Goal: Task Accomplishment & Management: Manage account settings

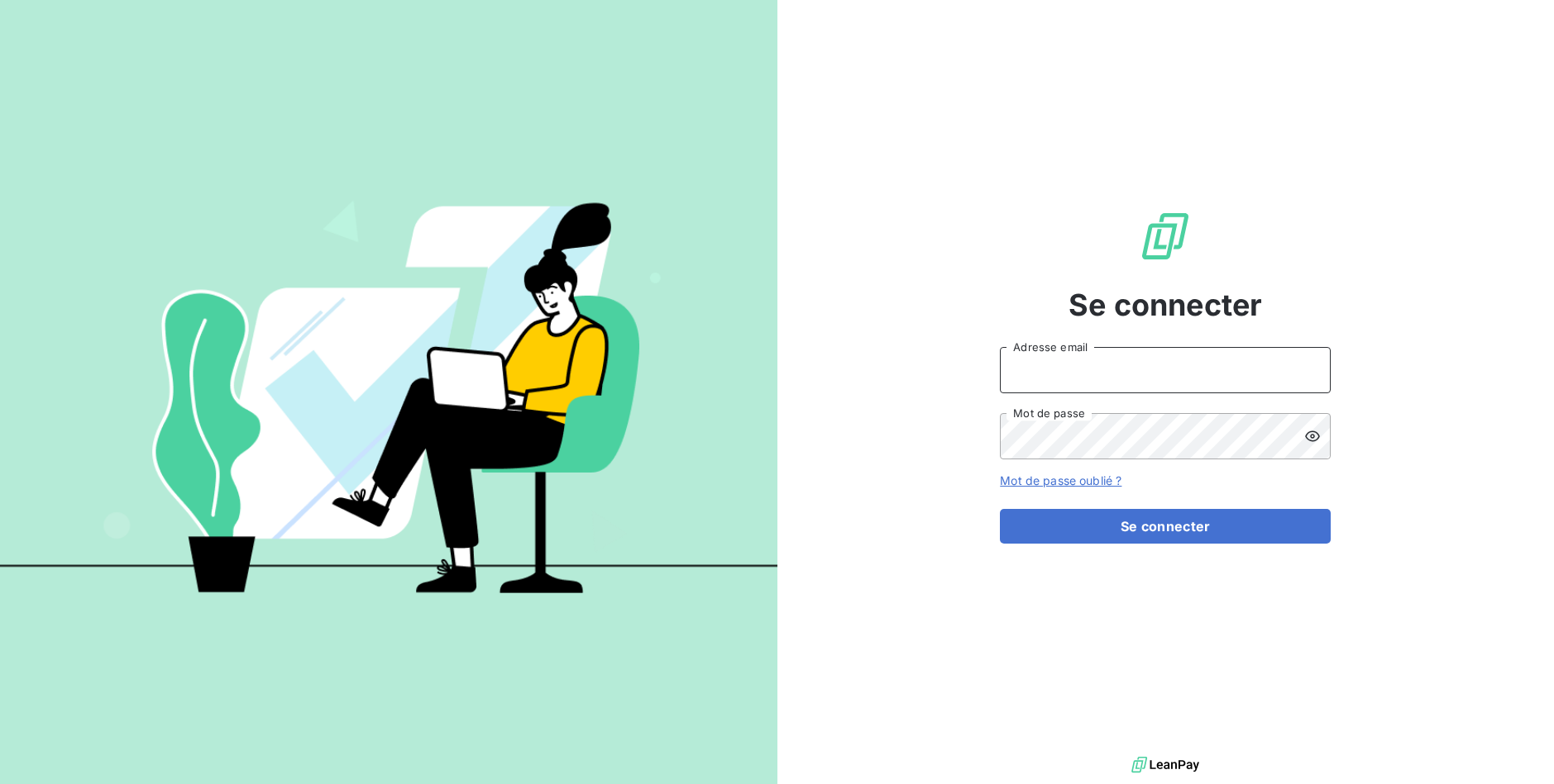
click at [1117, 357] on input "Adresse email" at bounding box center [1165, 370] width 330 height 47
type input "[EMAIL_ADDRESS][DOMAIN_NAME]"
drag, startPoint x: 918, startPoint y: 382, endPoint x: 1010, endPoint y: 397, distance: 93.2
click at [918, 382] on div "Se connecter [EMAIL_ADDRESS][DOMAIN_NAME] Adresse email Mot de passe Mot de pas…" at bounding box center [1166, 376] width 777 height 753
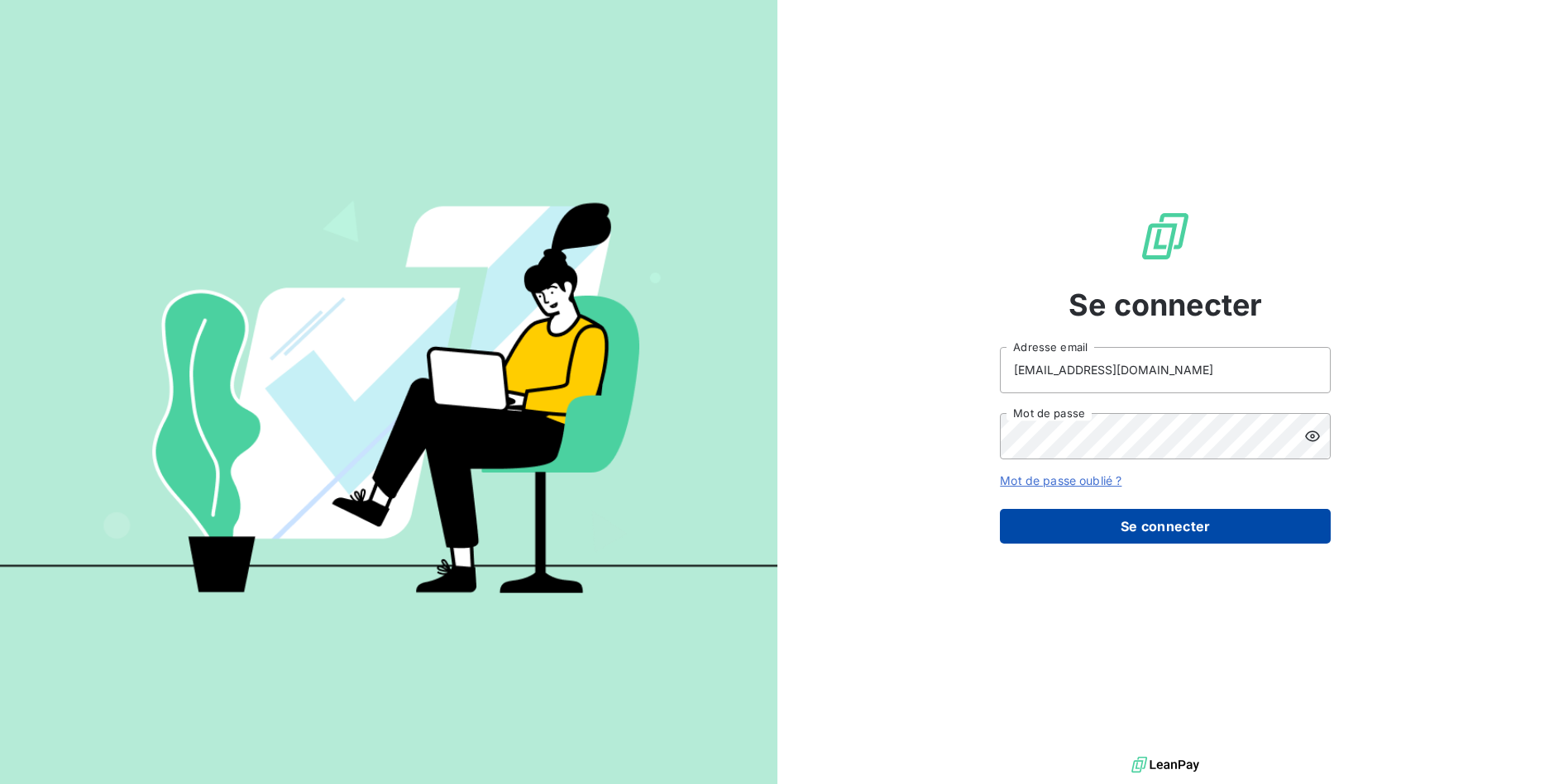
click at [1238, 541] on button "Se connecter" at bounding box center [1165, 526] width 330 height 34
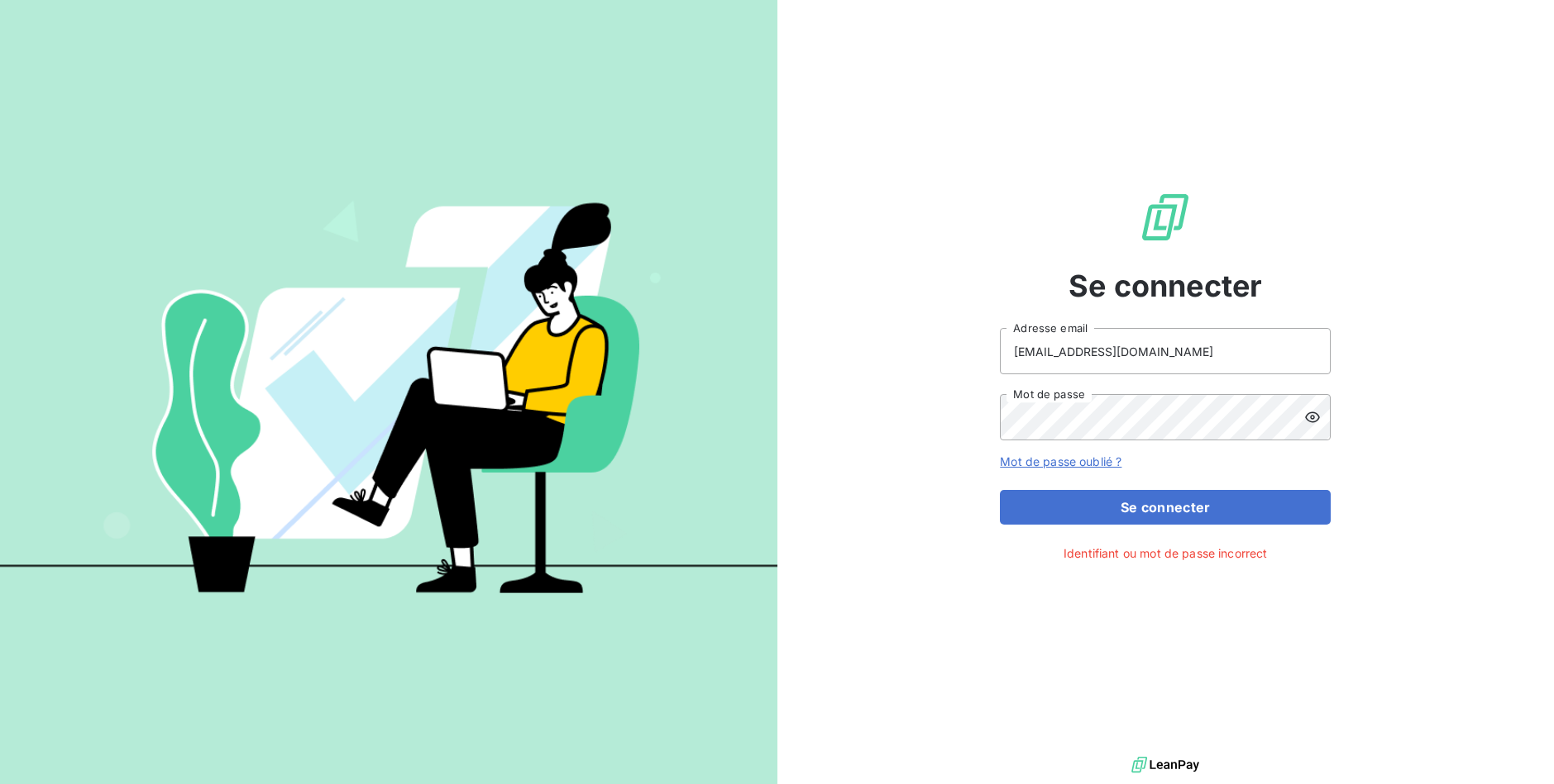
click at [1484, 426] on div "Se connecter [EMAIL_ADDRESS][DOMAIN_NAME] Adresse email Mot de passe Mot de pas…" at bounding box center [1166, 376] width 777 height 753
click at [937, 424] on div "Se connecter [EMAIL_ADDRESS][DOMAIN_NAME] Adresse email Mot de passe Mot de pas…" at bounding box center [1166, 376] width 777 height 753
drag, startPoint x: 1197, startPoint y: 513, endPoint x: 1324, endPoint y: 445, distance: 144.1
click at [1198, 511] on button "Se connecter" at bounding box center [1165, 507] width 330 height 34
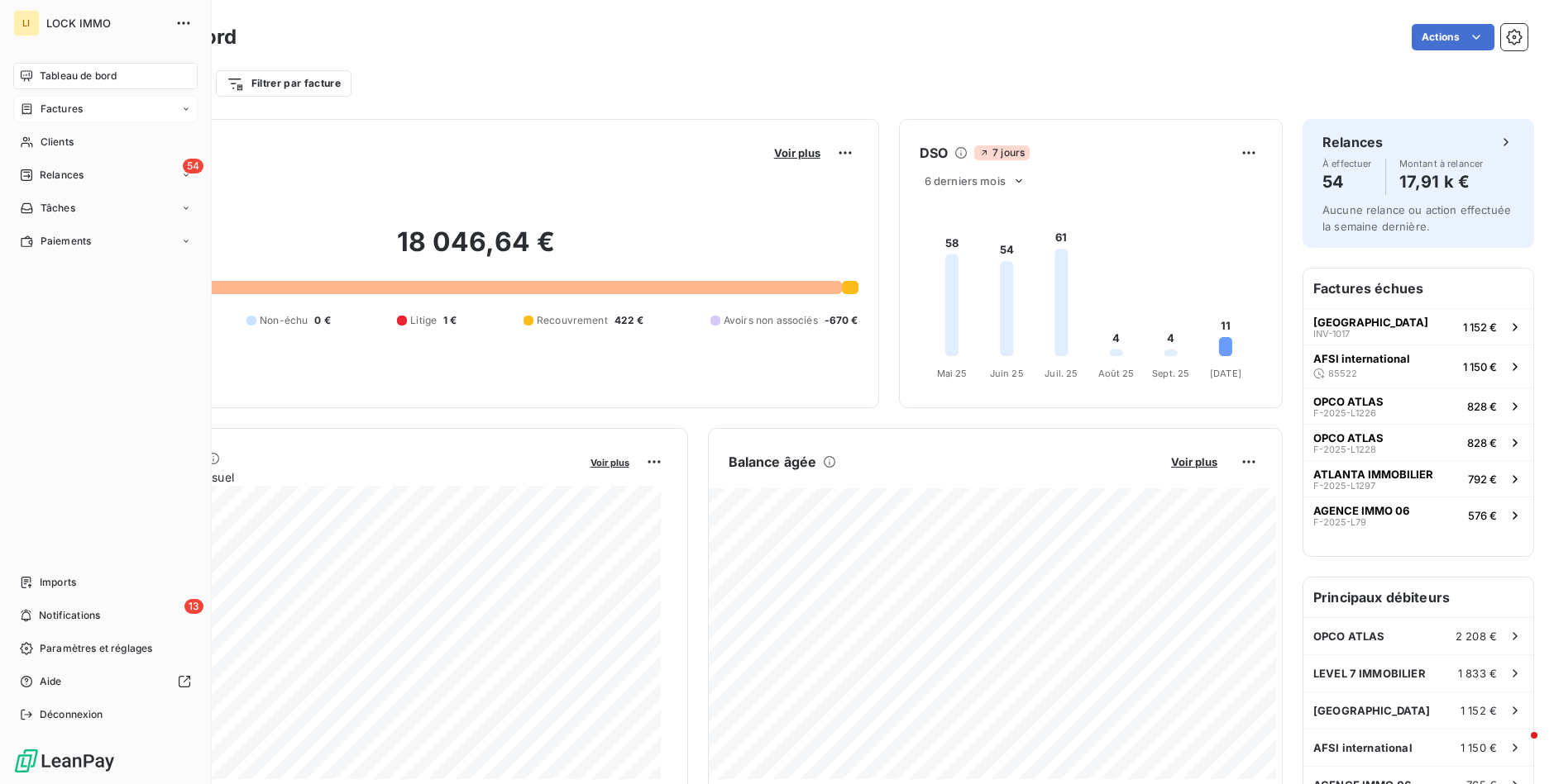
click at [47, 110] on span "Factures" at bounding box center [61, 109] width 42 height 15
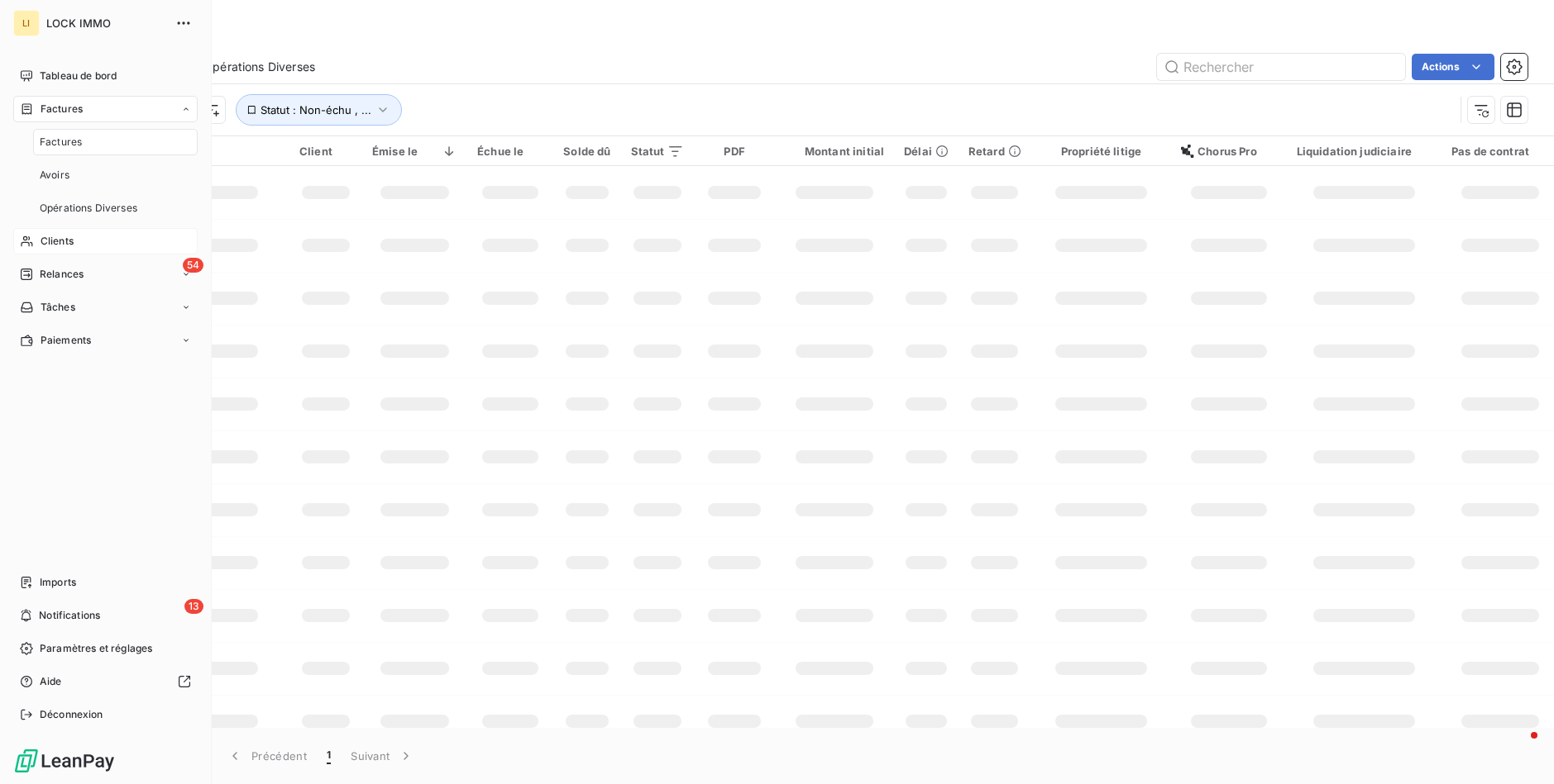
click at [72, 238] on span "Clients" at bounding box center [57, 241] width 33 height 15
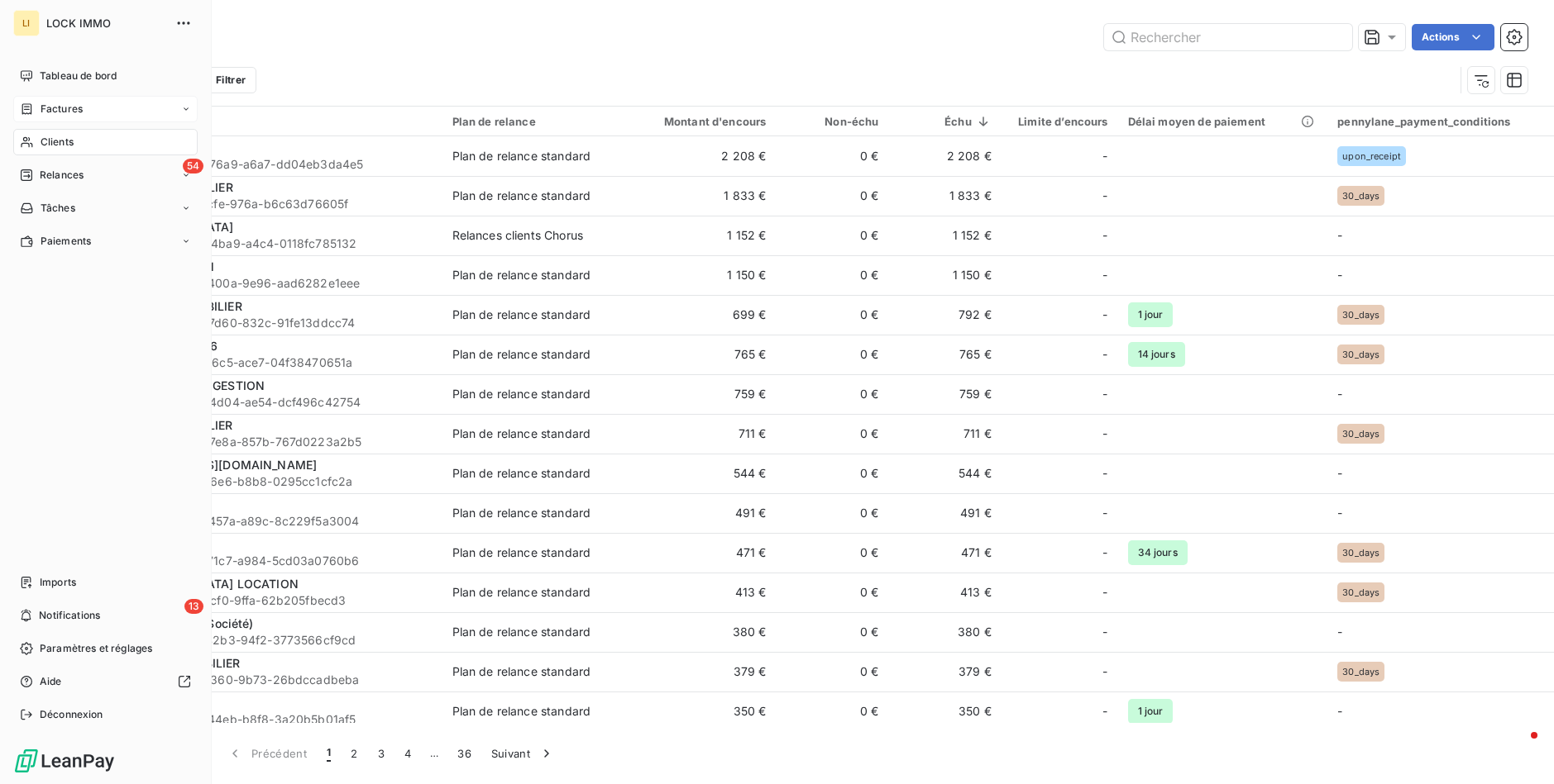
click at [17, 103] on div "Factures" at bounding box center [105, 109] width 185 height 27
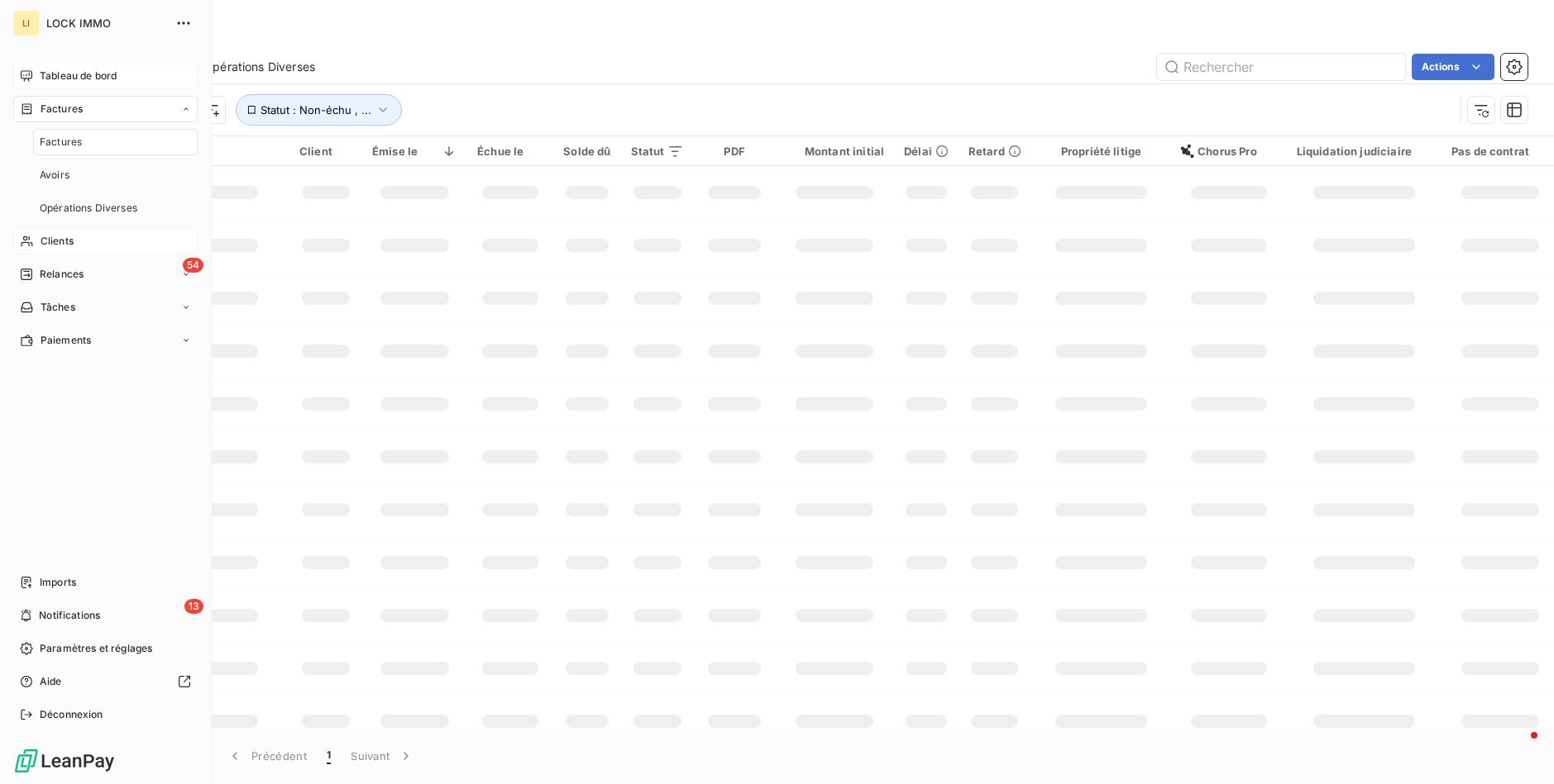
click at [70, 72] on span "Tableau de bord" at bounding box center [78, 76] width 77 height 15
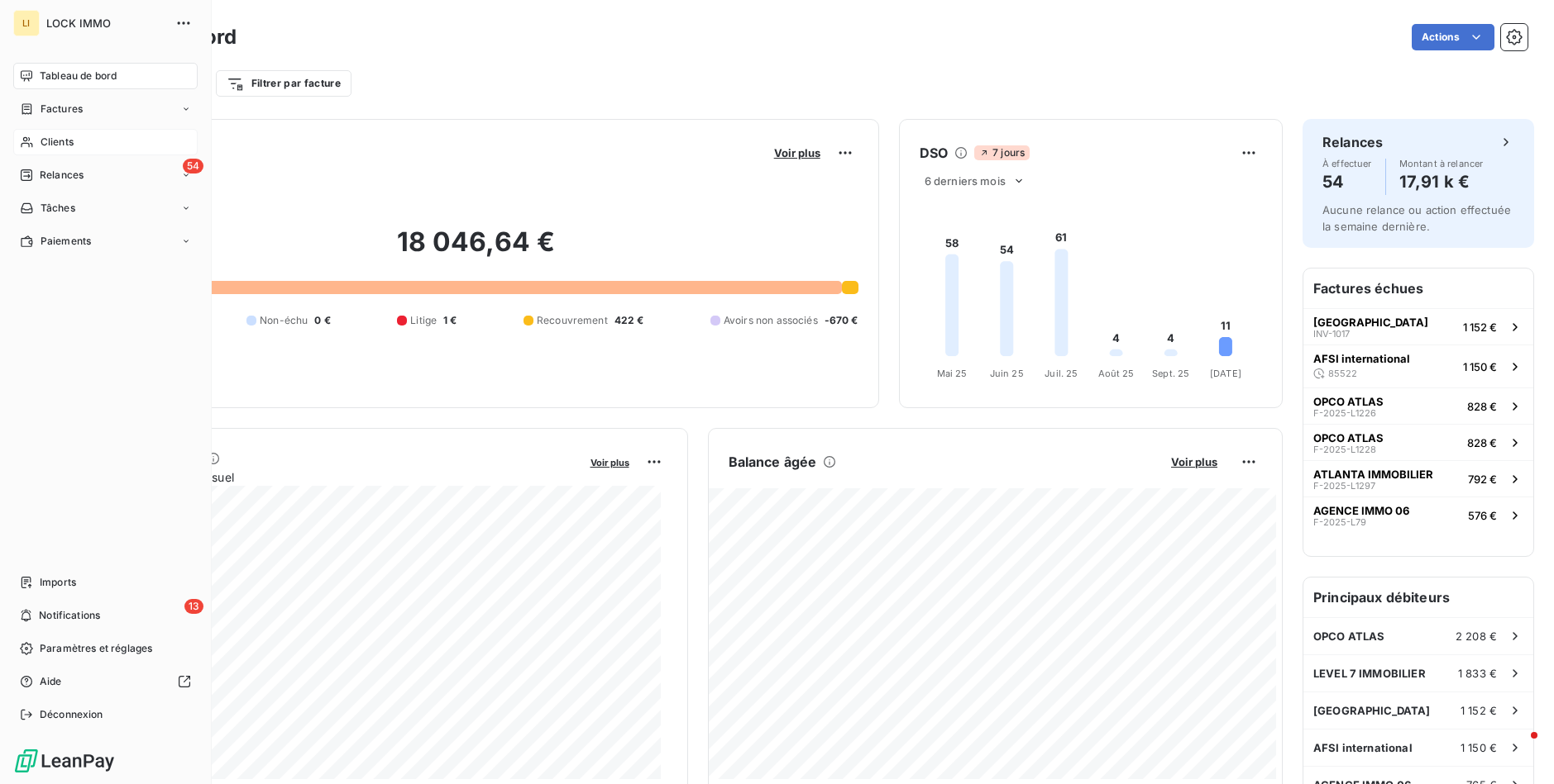
click at [71, 144] on span "Clients" at bounding box center [57, 141] width 33 height 15
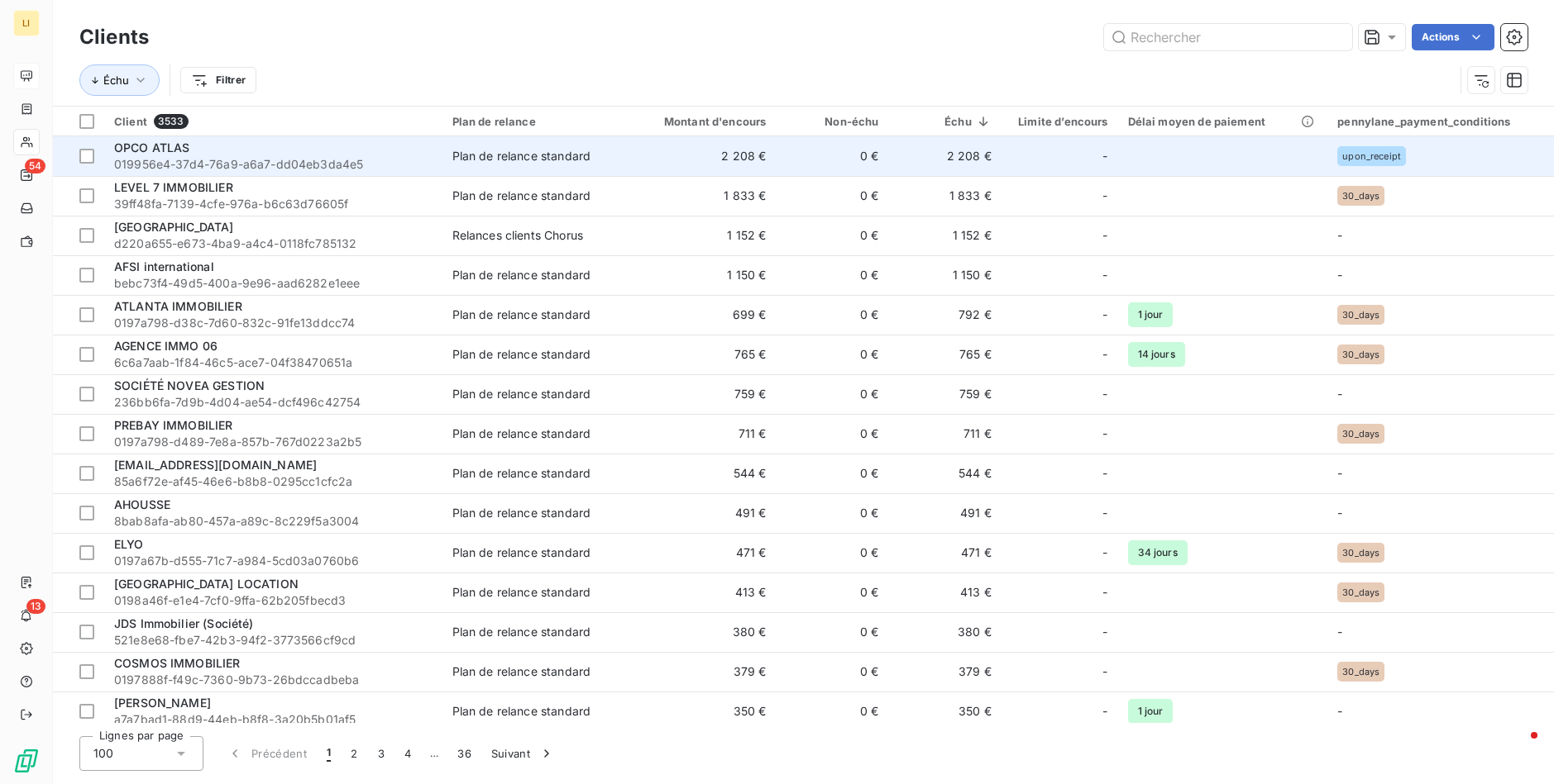
click at [337, 166] on span "019956e4-37d4-76a9-a6a7-dd04eb3da4e5" at bounding box center [273, 164] width 318 height 16
